Goal: Information Seeking & Learning: Learn about a topic

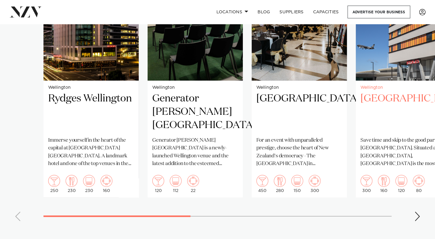
scroll to position [525, 0]
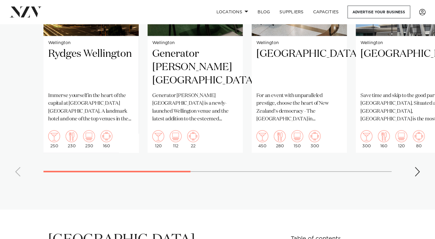
click at [418, 168] on div "Next slide" at bounding box center [417, 171] width 6 height 9
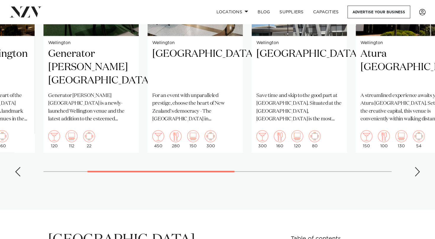
click at [418, 168] on div "Next slide" at bounding box center [417, 171] width 6 height 9
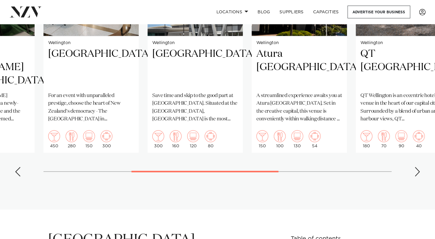
click at [418, 168] on div "Next slide" at bounding box center [417, 171] width 6 height 9
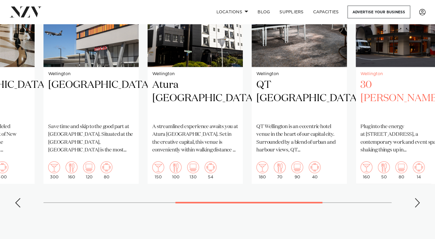
scroll to position [496, 0]
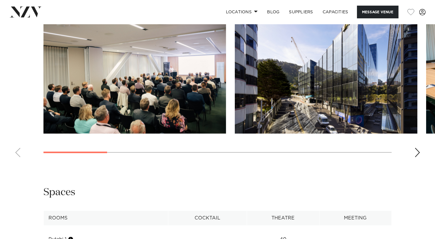
scroll to position [591, 0]
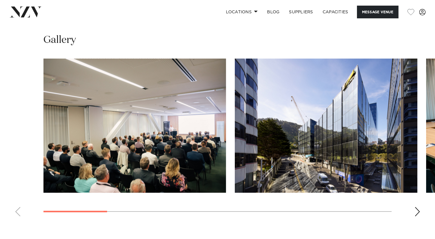
click at [418, 207] on div "Next slide" at bounding box center [417, 211] width 6 height 9
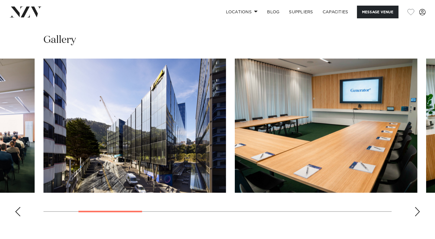
click at [418, 207] on div "Next slide" at bounding box center [417, 211] width 6 height 9
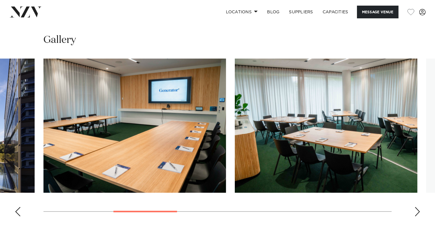
click at [418, 207] on div "Next slide" at bounding box center [417, 211] width 6 height 9
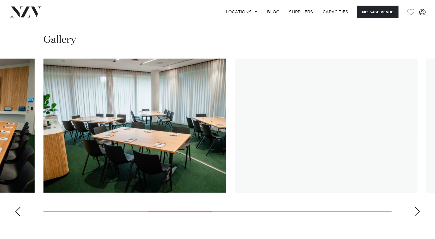
click at [418, 207] on div "Next slide" at bounding box center [417, 211] width 6 height 9
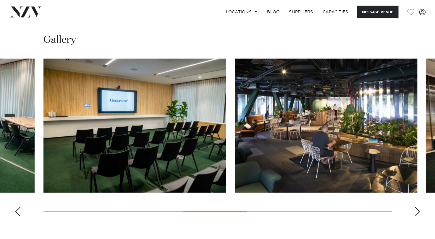
click at [416, 207] on div "Next slide" at bounding box center [417, 211] width 6 height 9
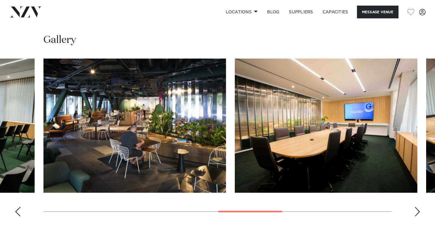
click at [417, 207] on div "Next slide" at bounding box center [417, 211] width 6 height 9
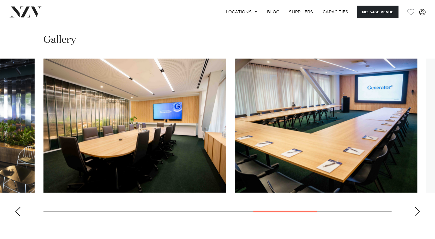
click at [15, 207] on div "Previous slide" at bounding box center [18, 211] width 6 height 9
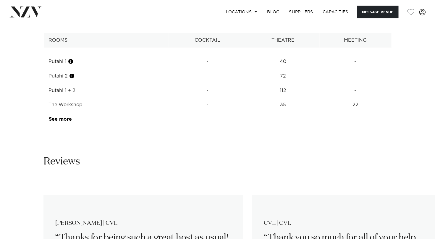
scroll to position [768, 0]
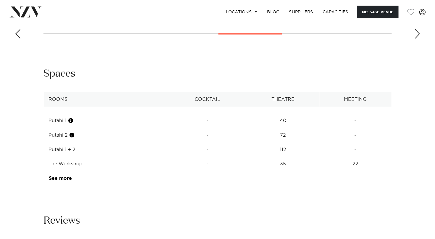
click at [62, 171] on td "See more" at bounding box center [72, 178] width 56 height 14
click at [63, 176] on link "See more" at bounding box center [72, 178] width 46 height 5
